Goal: Task Accomplishment & Management: Manage account settings

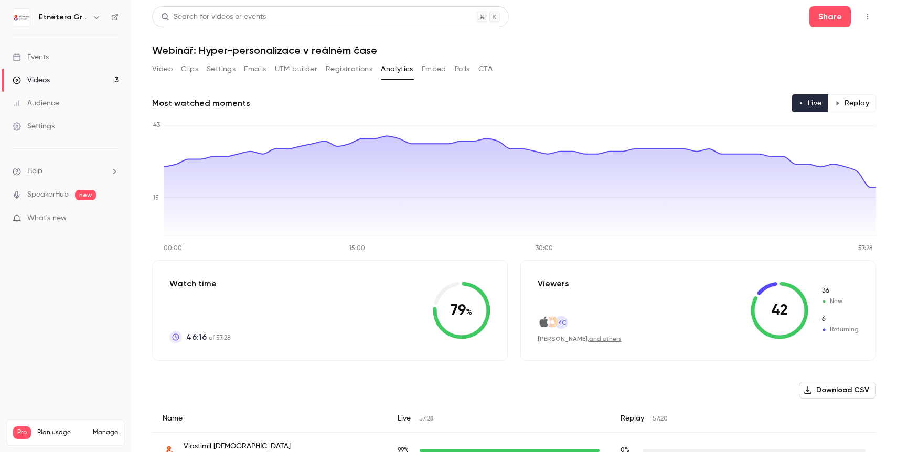
click at [78, 80] on link "Videos 3" at bounding box center [65, 80] width 131 height 23
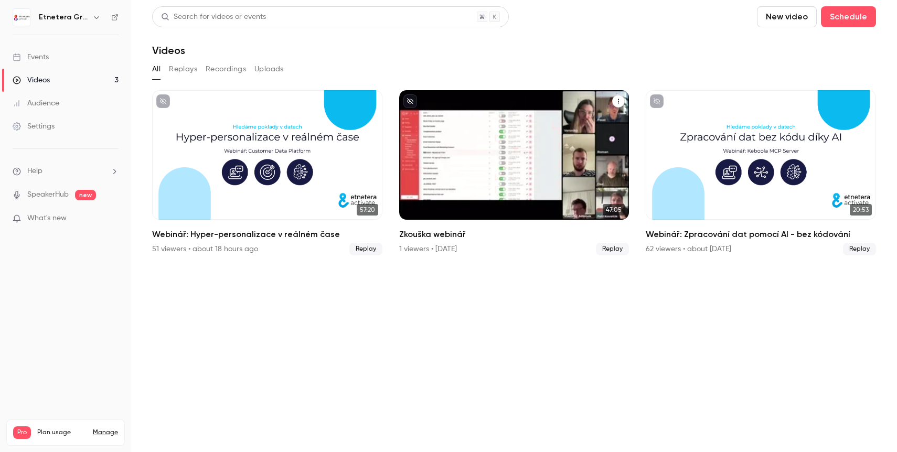
click at [618, 105] on button "Zkouška webinář" at bounding box center [618, 101] width 13 height 13
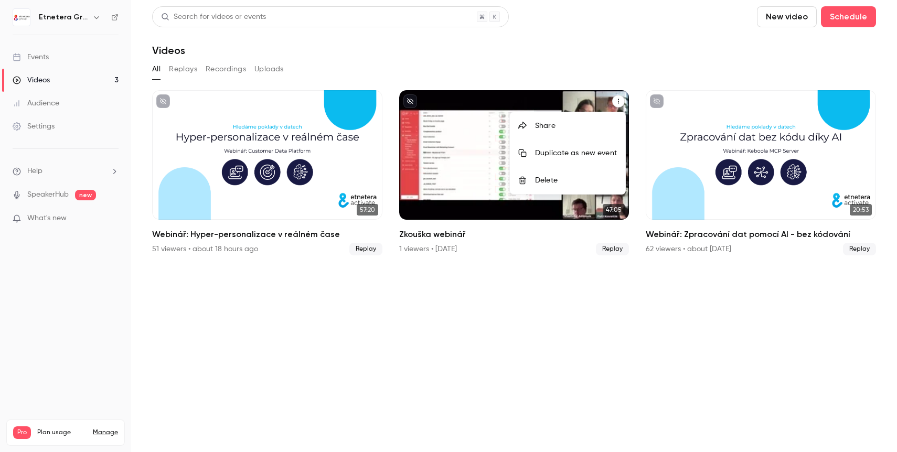
click at [572, 176] on div "Delete" at bounding box center [576, 180] width 82 height 10
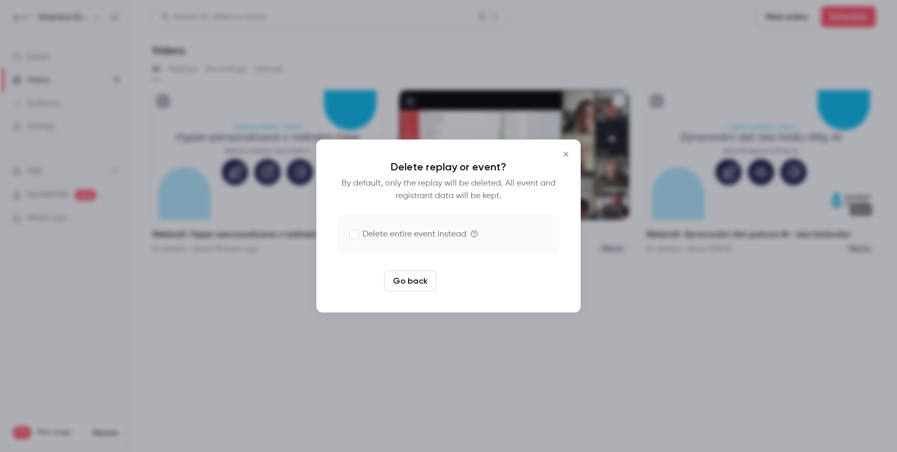
click at [492, 282] on button "Delete replay" at bounding box center [477, 281] width 73 height 21
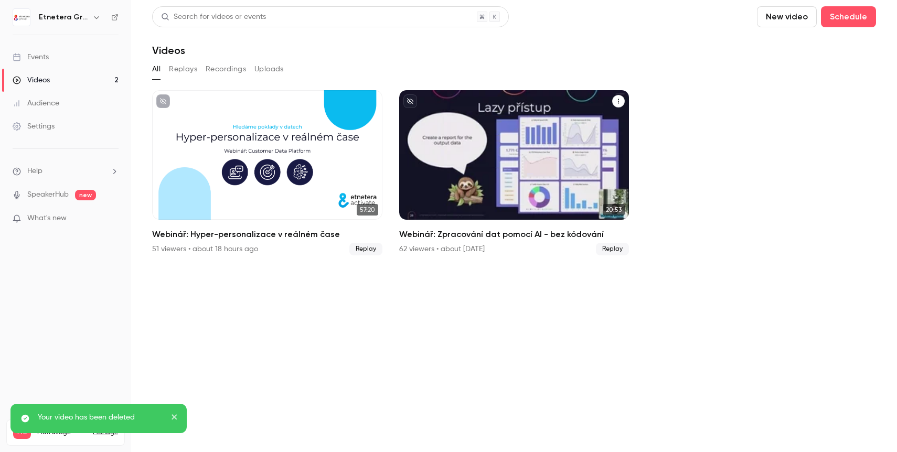
click at [528, 160] on div "Webinář: Zpracování dat pomocí AI - bez kódování" at bounding box center [514, 155] width 230 height 130
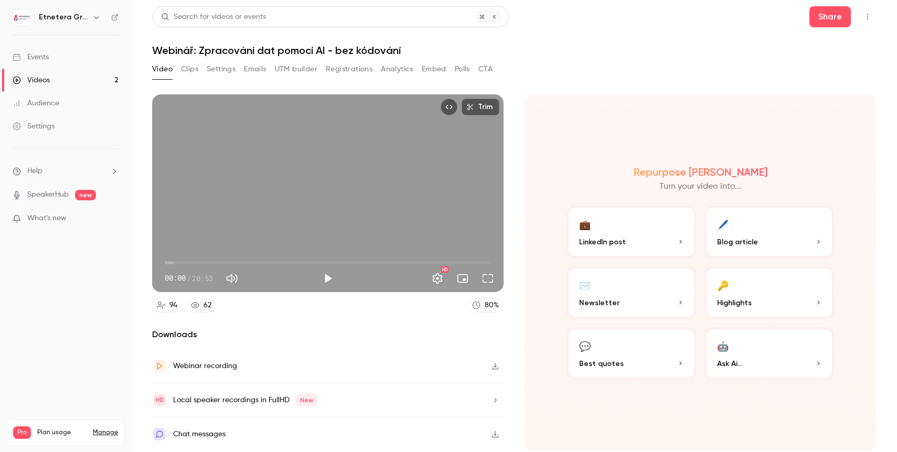
click at [409, 76] on button "Analytics" at bounding box center [397, 69] width 33 height 17
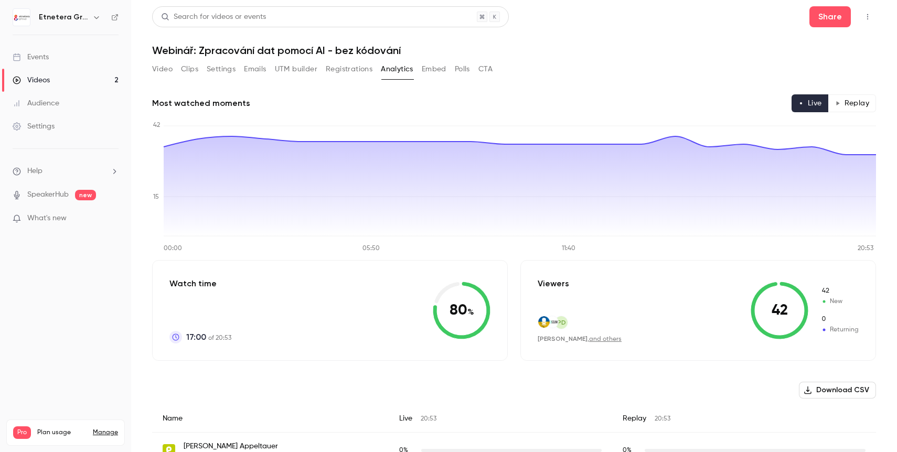
click at [161, 74] on button "Video" at bounding box center [162, 69] width 20 height 17
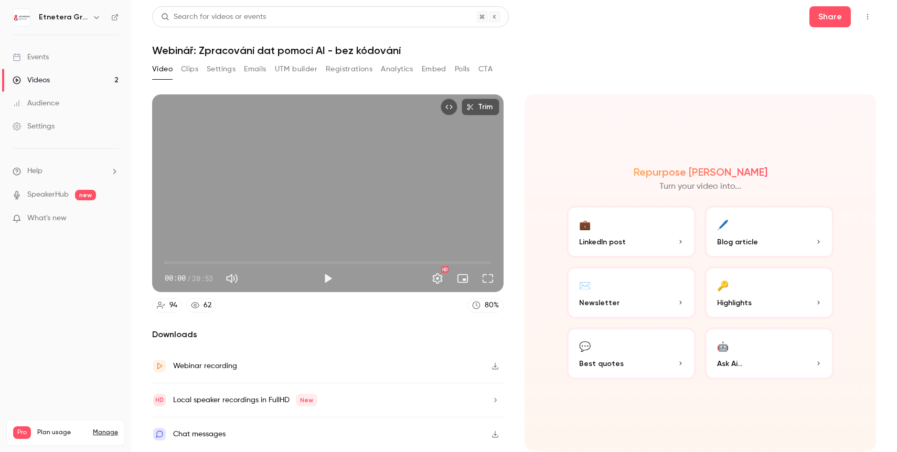
click at [56, 86] on link "Videos 2" at bounding box center [65, 80] width 131 height 23
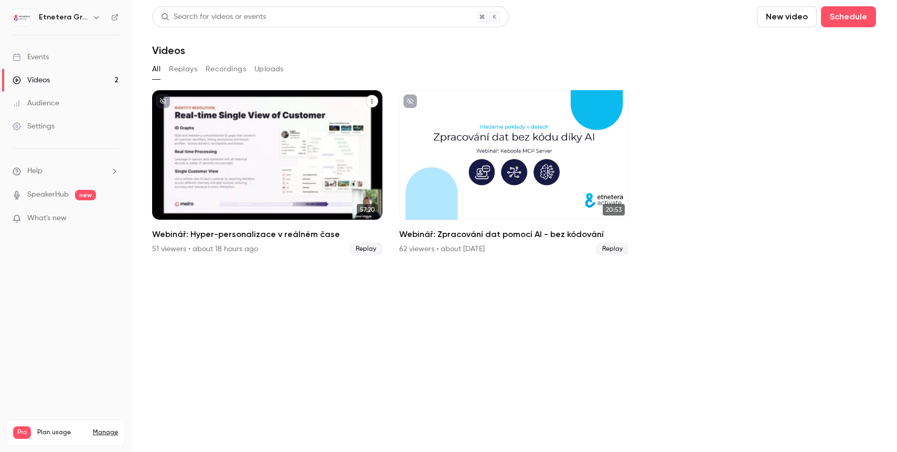
click at [243, 115] on div "Webinář: Hyper-personalizace v reálném čase" at bounding box center [267, 155] width 230 height 130
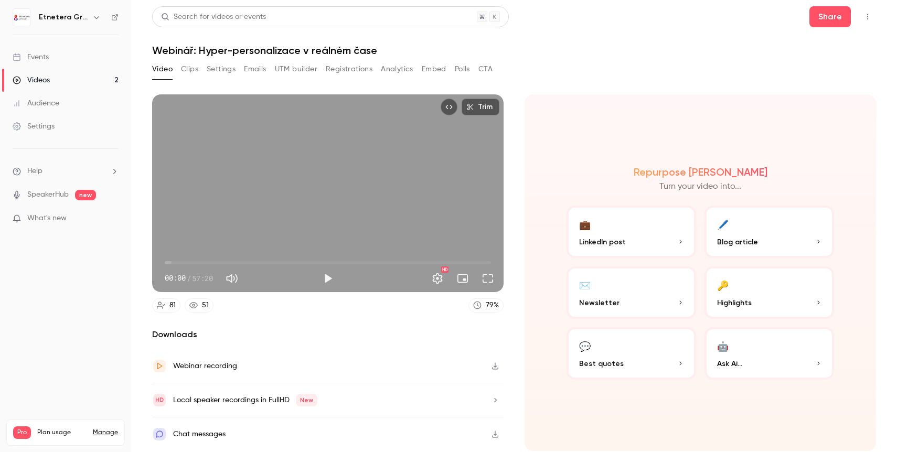
click at [396, 62] on button "Analytics" at bounding box center [397, 69] width 33 height 17
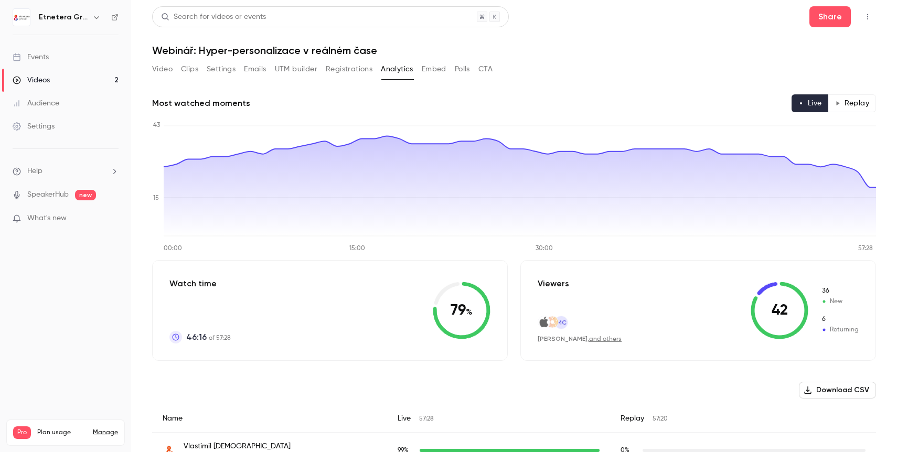
click at [337, 74] on button "Registrations" at bounding box center [349, 69] width 47 height 17
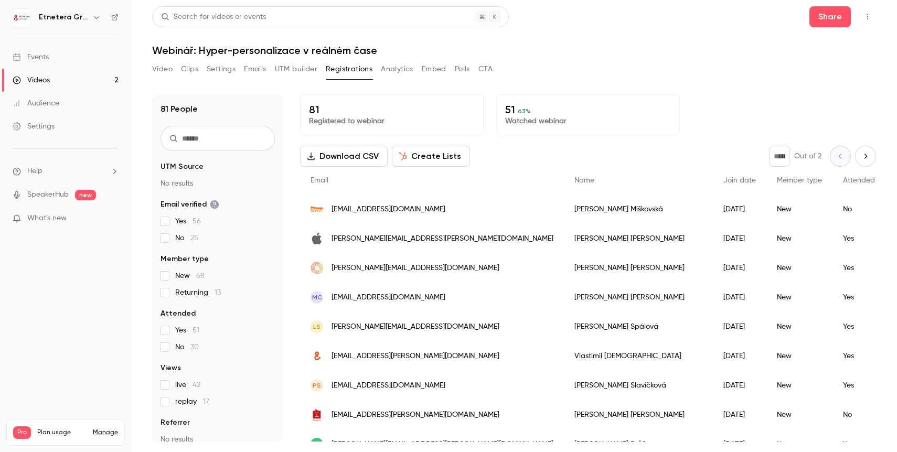
click at [713, 211] on div "[DATE]" at bounding box center [740, 209] width 54 height 29
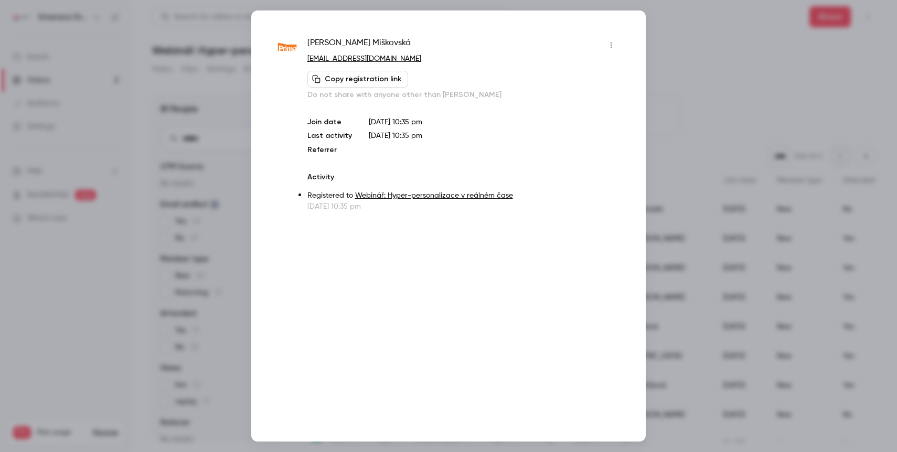
click at [739, 80] on div at bounding box center [448, 226] width 897 height 452
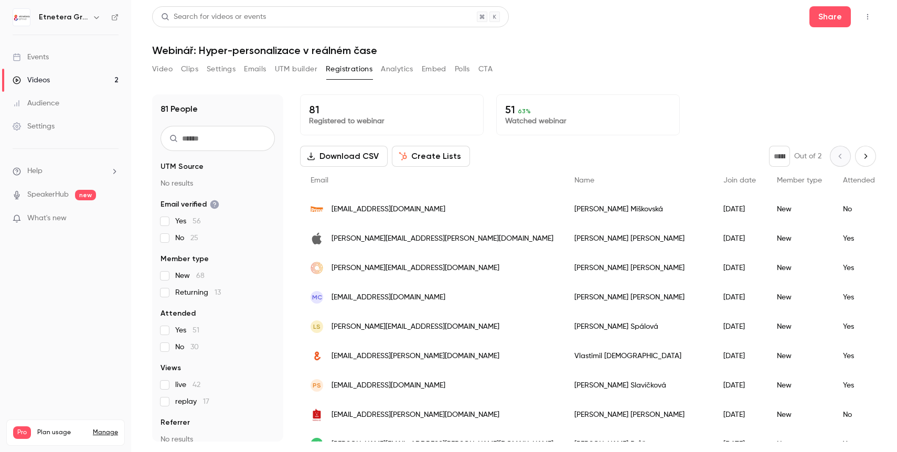
click at [564, 243] on div "[PERSON_NAME]" at bounding box center [638, 238] width 149 height 29
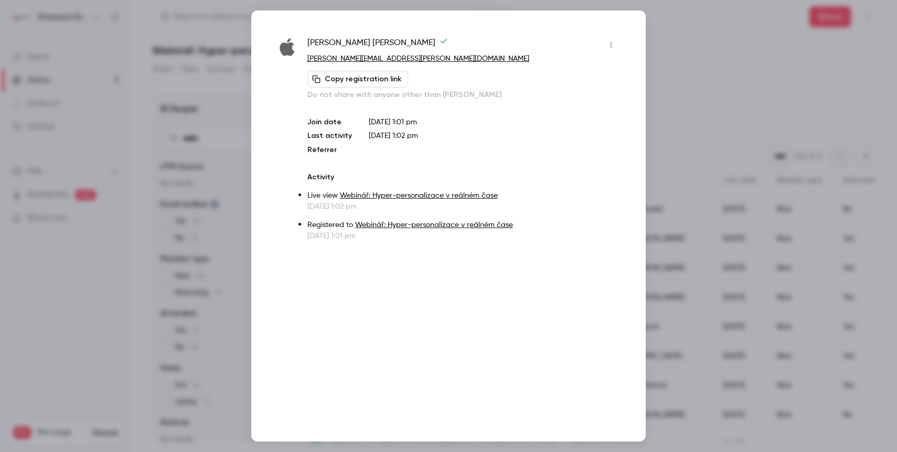
click at [757, 79] on div at bounding box center [448, 226] width 897 height 452
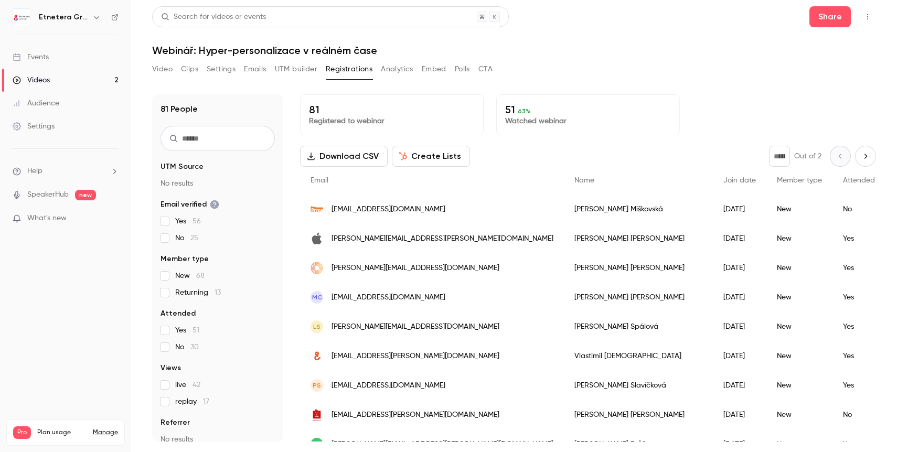
click at [564, 304] on div "[PERSON_NAME]" at bounding box center [638, 297] width 149 height 29
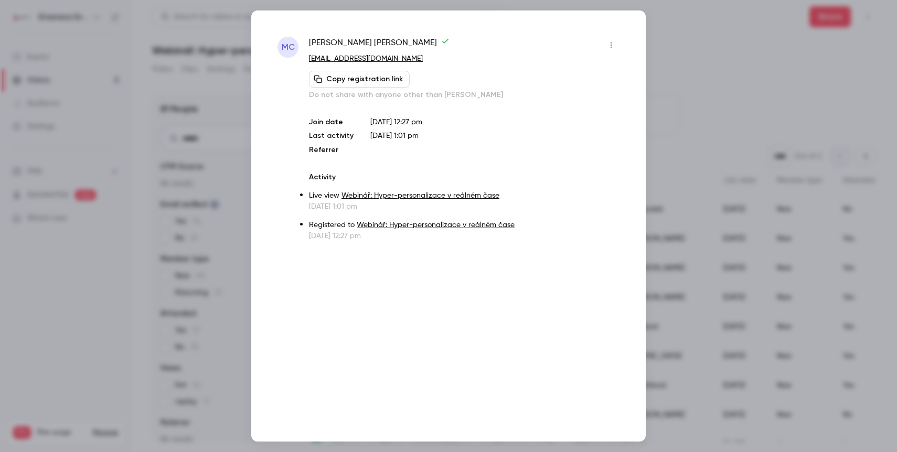
click at [684, 81] on div at bounding box center [448, 226] width 897 height 452
